Goal: Browse casually

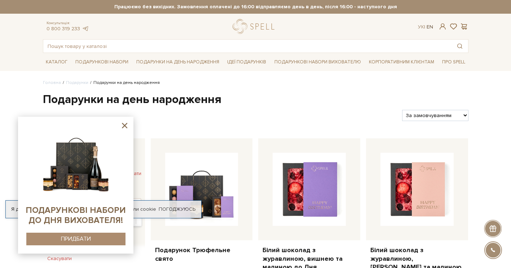
click at [430, 26] on link "En" at bounding box center [429, 27] width 6 height 6
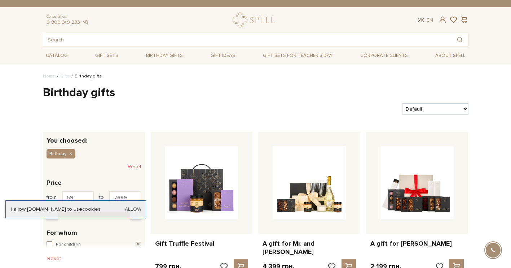
click at [419, 20] on link "Ук" at bounding box center [421, 20] width 6 height 6
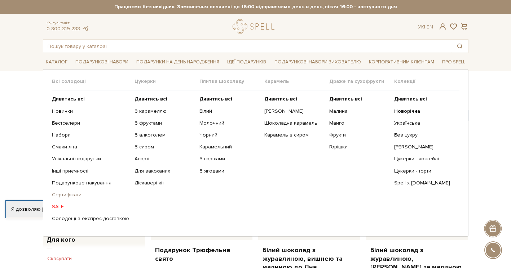
click at [63, 195] on link "Сертифікати" at bounding box center [90, 195] width 77 height 6
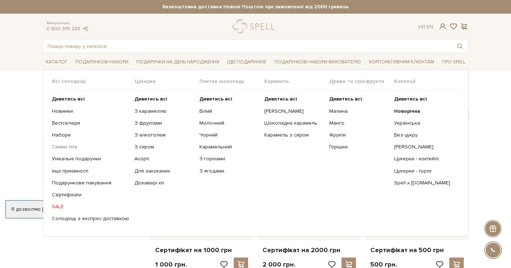
click at [69, 147] on link "Смаки літа" at bounding box center [90, 147] width 77 height 6
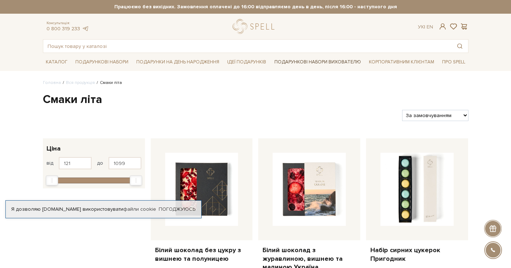
click at [325, 62] on link "Подарункові набори вихователю" at bounding box center [317, 62] width 92 height 12
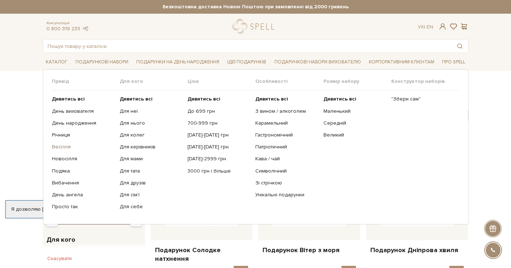
click at [56, 147] on link "Весілля" at bounding box center [83, 147] width 62 height 6
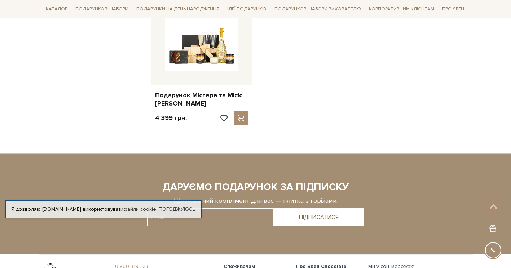
scroll to position [859, 0]
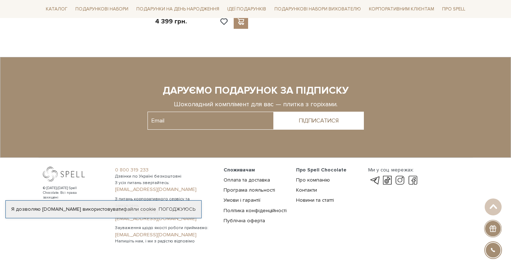
click at [125, 209] on link "[PHONE_NUMBER]" at bounding box center [165, 212] width 100 height 6
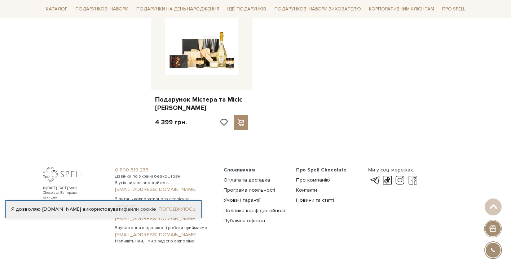
click at [176, 210] on link "Погоджуюсь" at bounding box center [177, 209] width 37 height 6
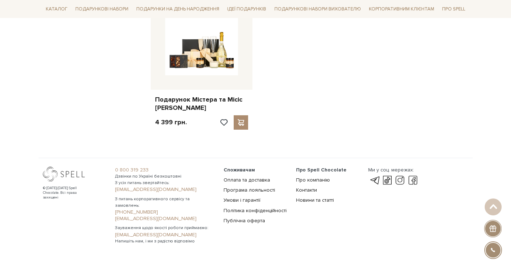
click at [489, 228] on div at bounding box center [493, 229] width 18 height 18
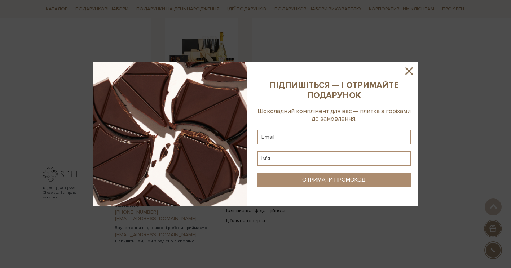
click at [407, 70] on icon at bounding box center [408, 70] width 7 height 7
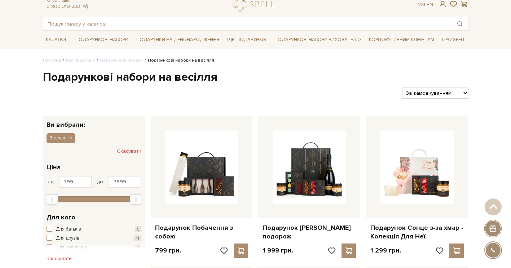
scroll to position [0, 0]
